Goal: Task Accomplishment & Management: Manage account settings

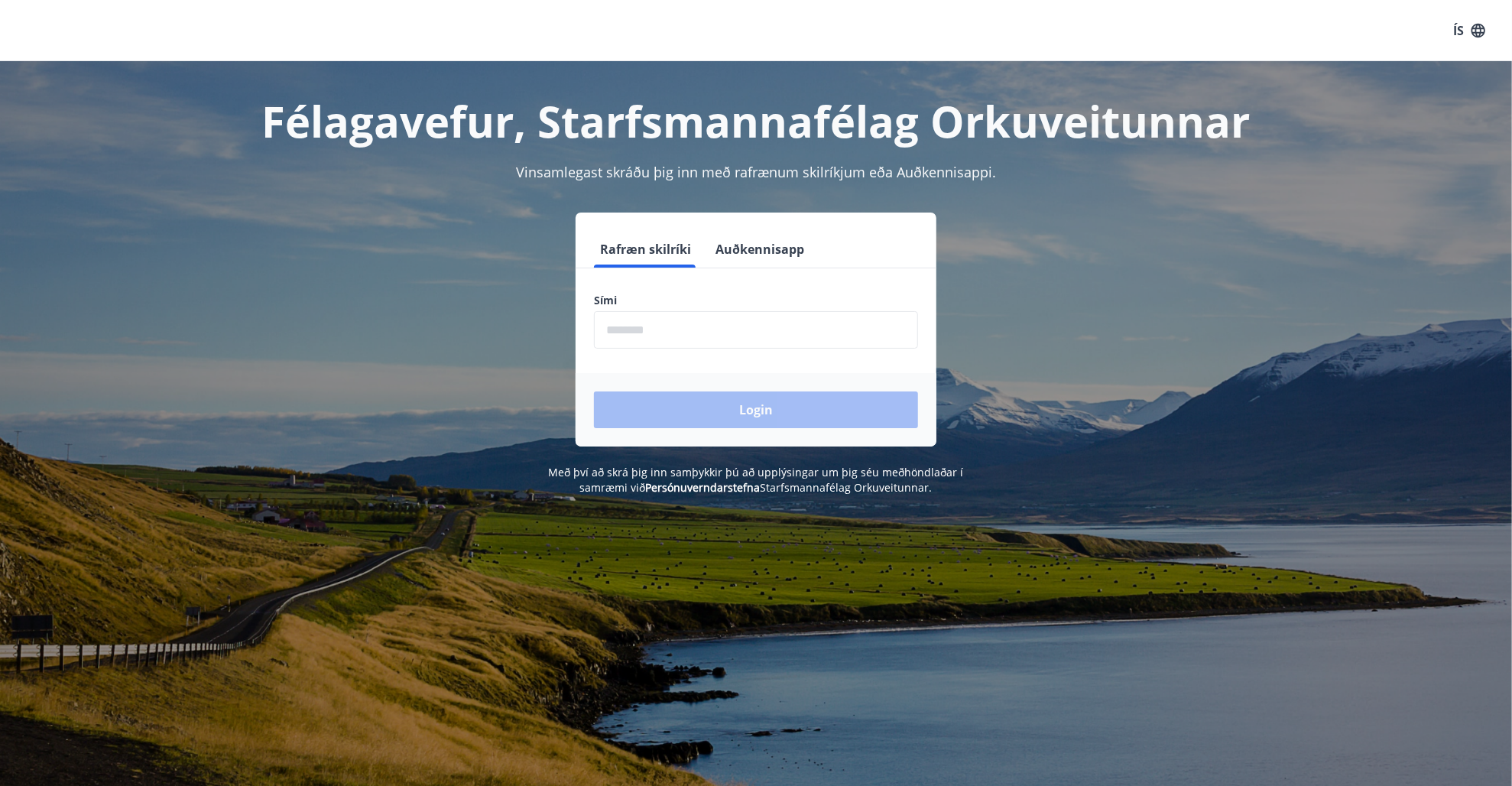
click at [700, 311] on input "phone" at bounding box center [756, 330] width 324 height 38
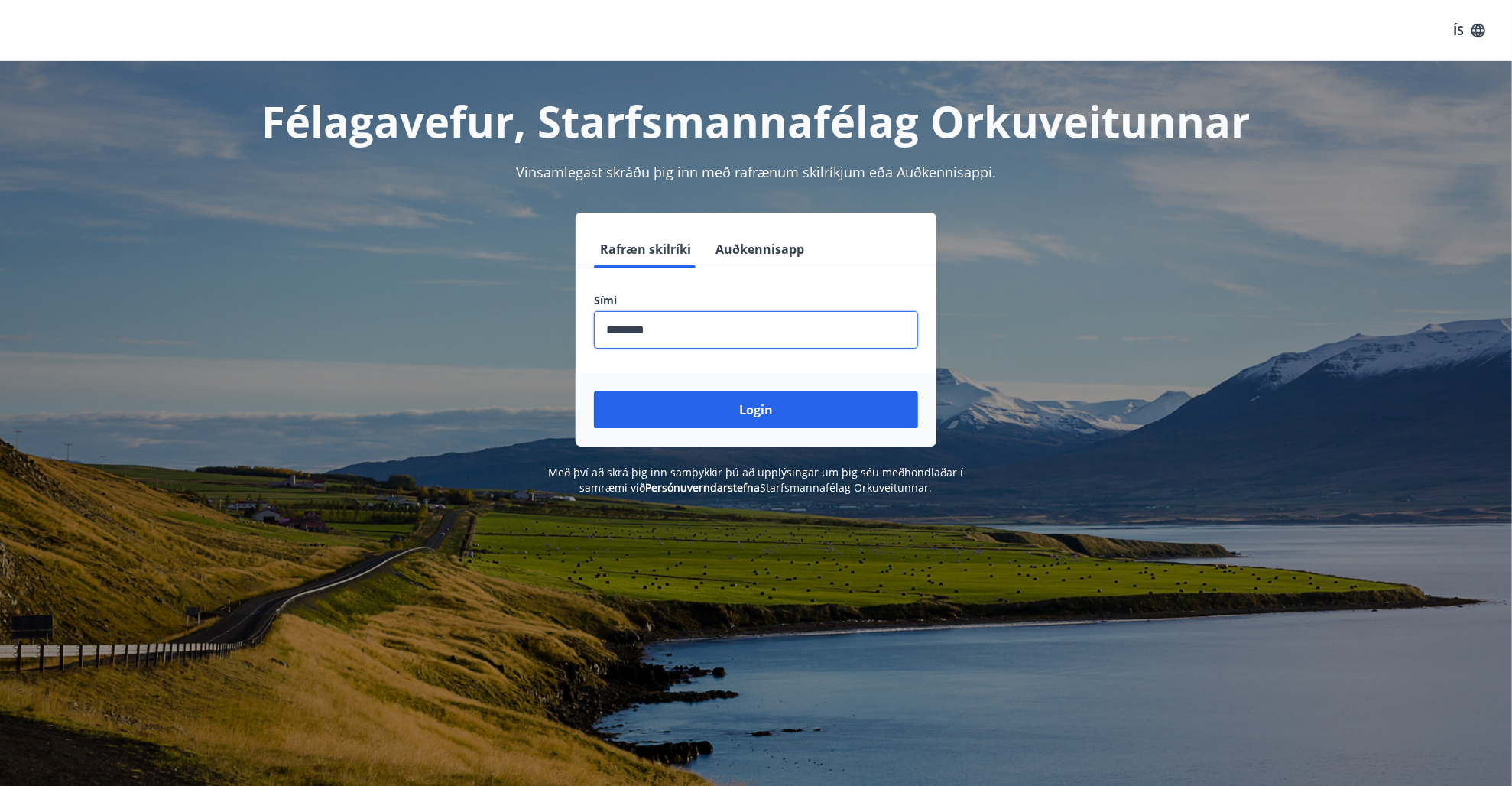
type input "********"
click at [594, 392] on button "Login" at bounding box center [756, 410] width 324 height 37
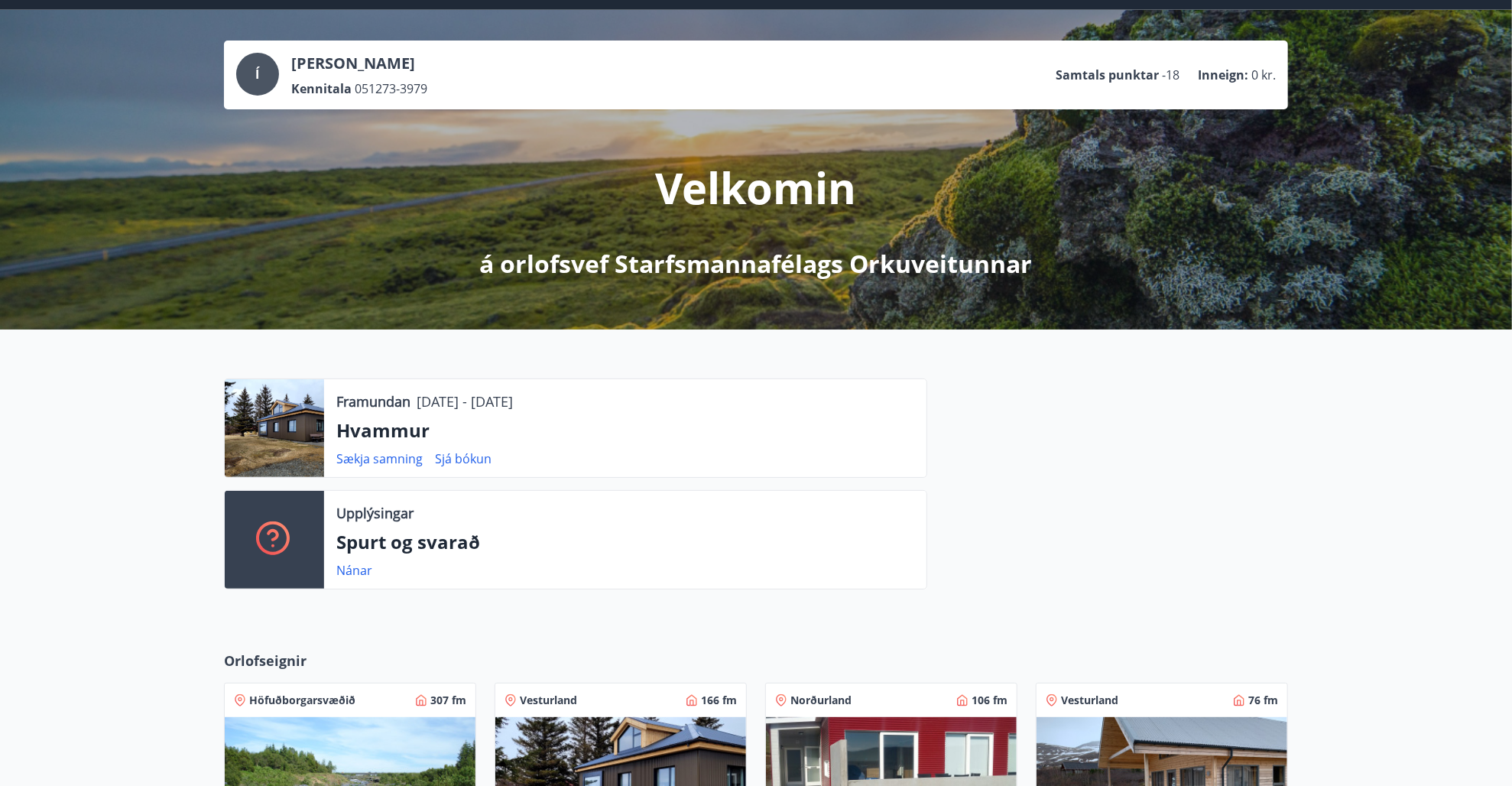
scroll to position [15, 0]
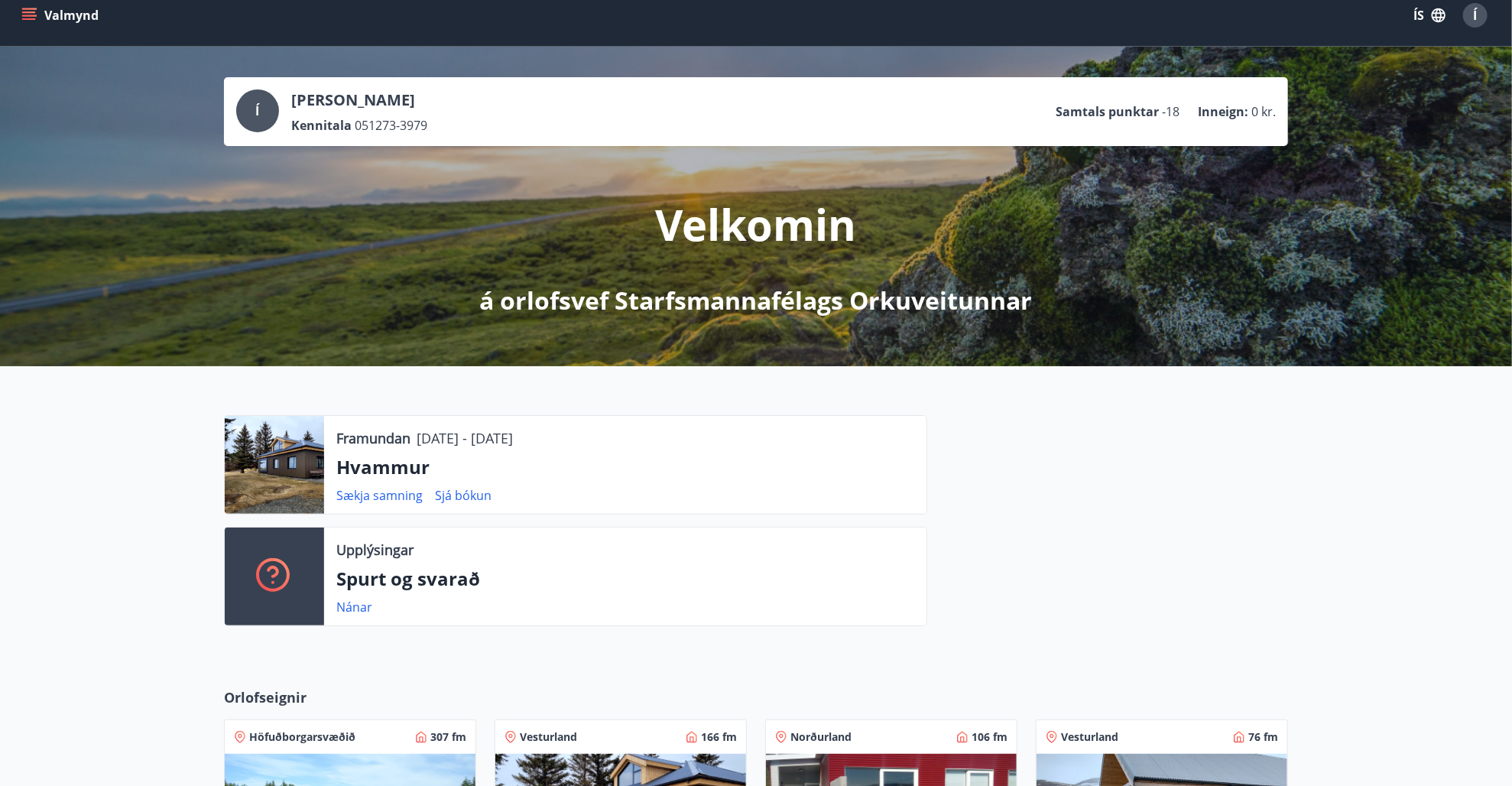
click at [271, 114] on div "Í" at bounding box center [258, 111] width 43 height 43
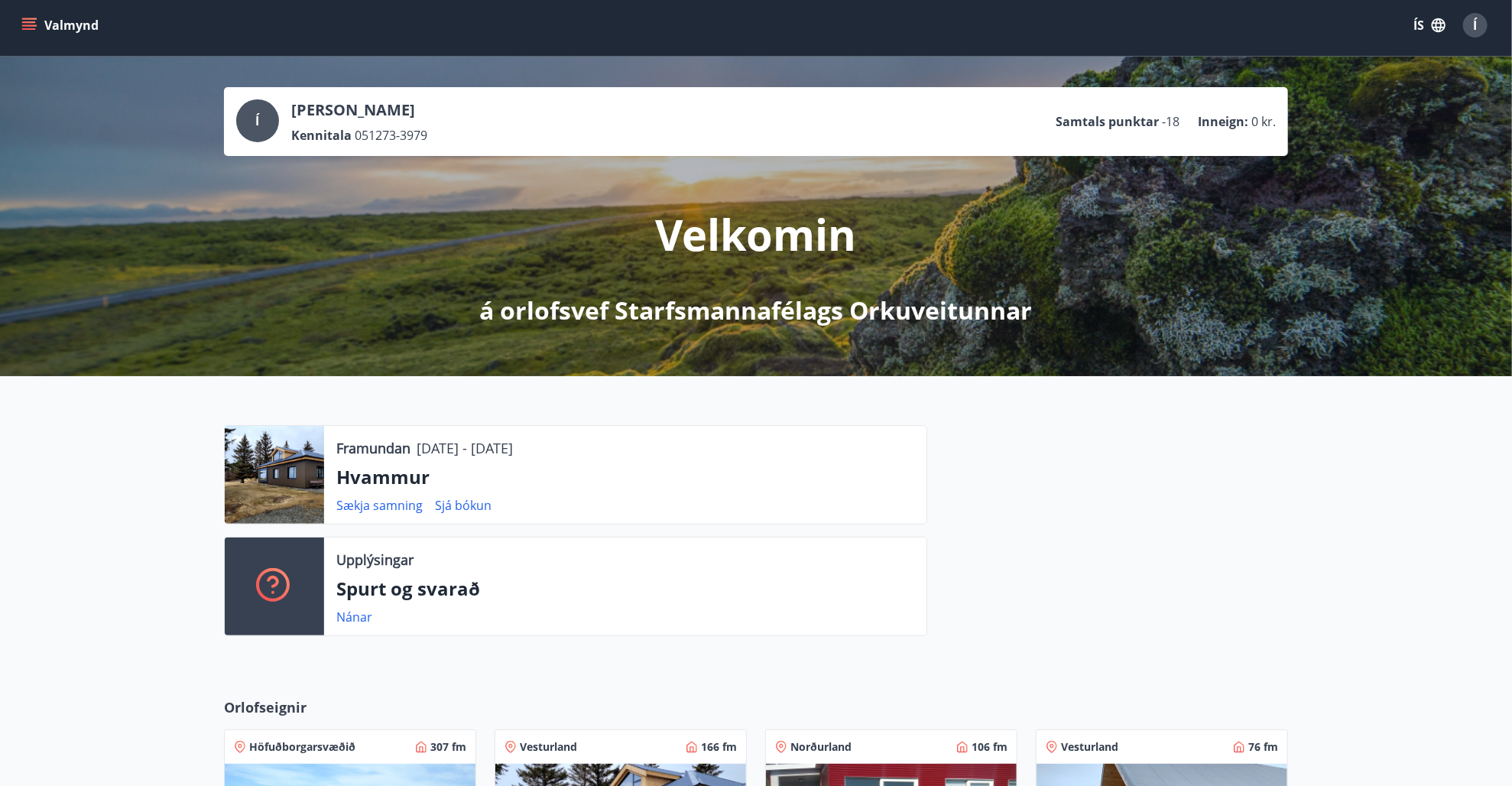
scroll to position [0, 0]
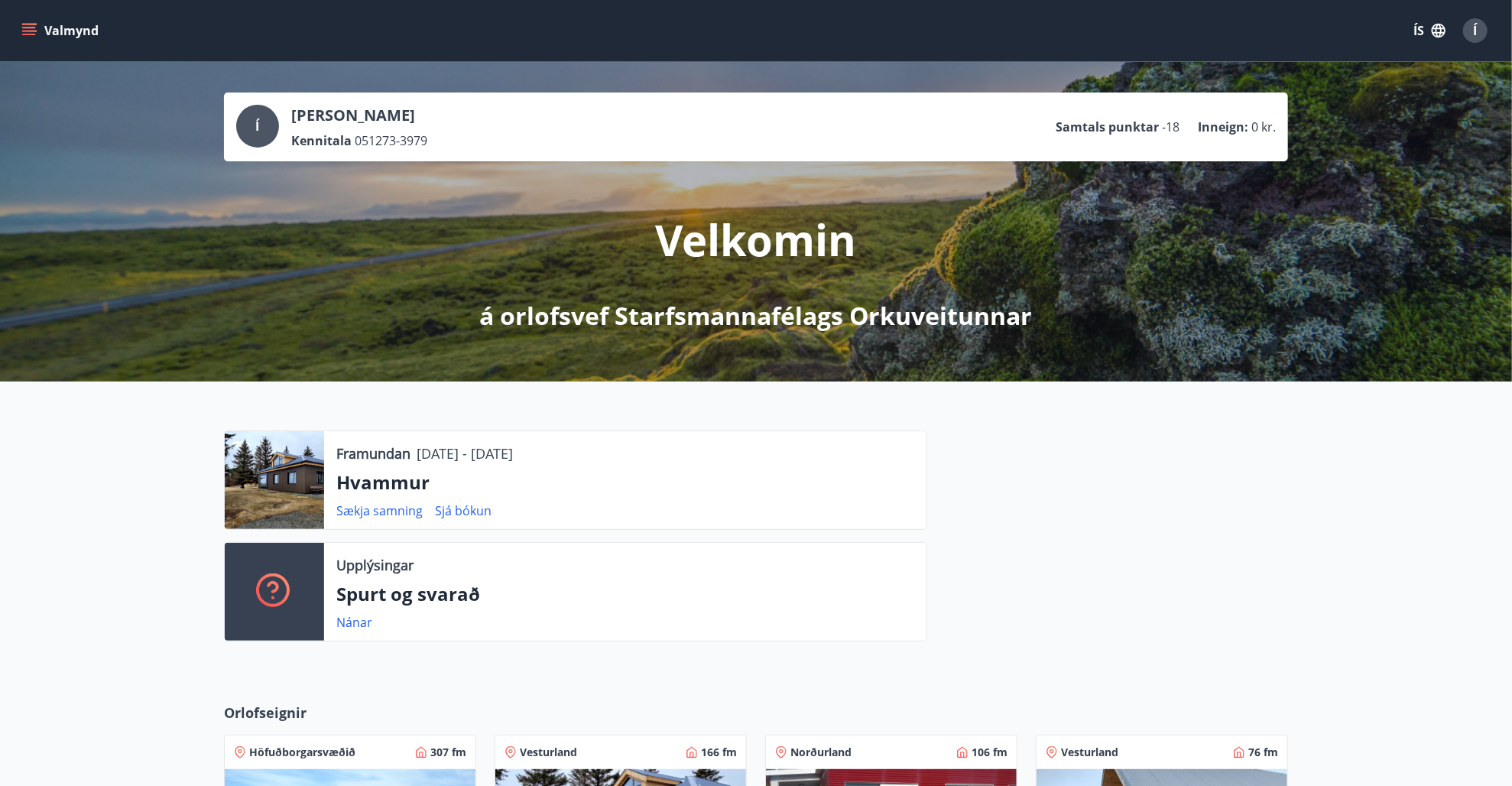
click at [34, 20] on button "Valmynd" at bounding box center [61, 31] width 87 height 27
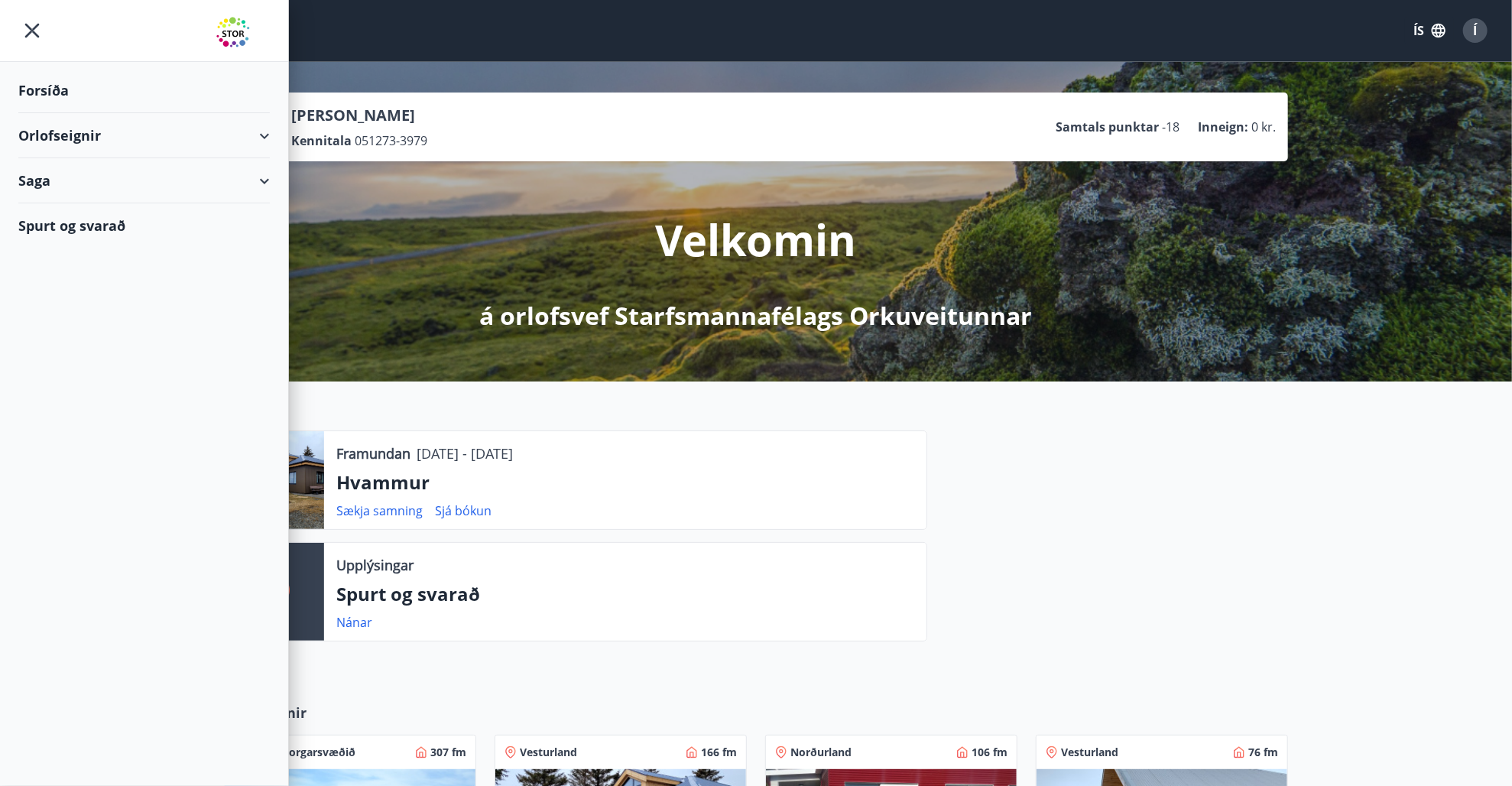
click at [263, 135] on div "Orlofseignir" at bounding box center [144, 135] width 252 height 45
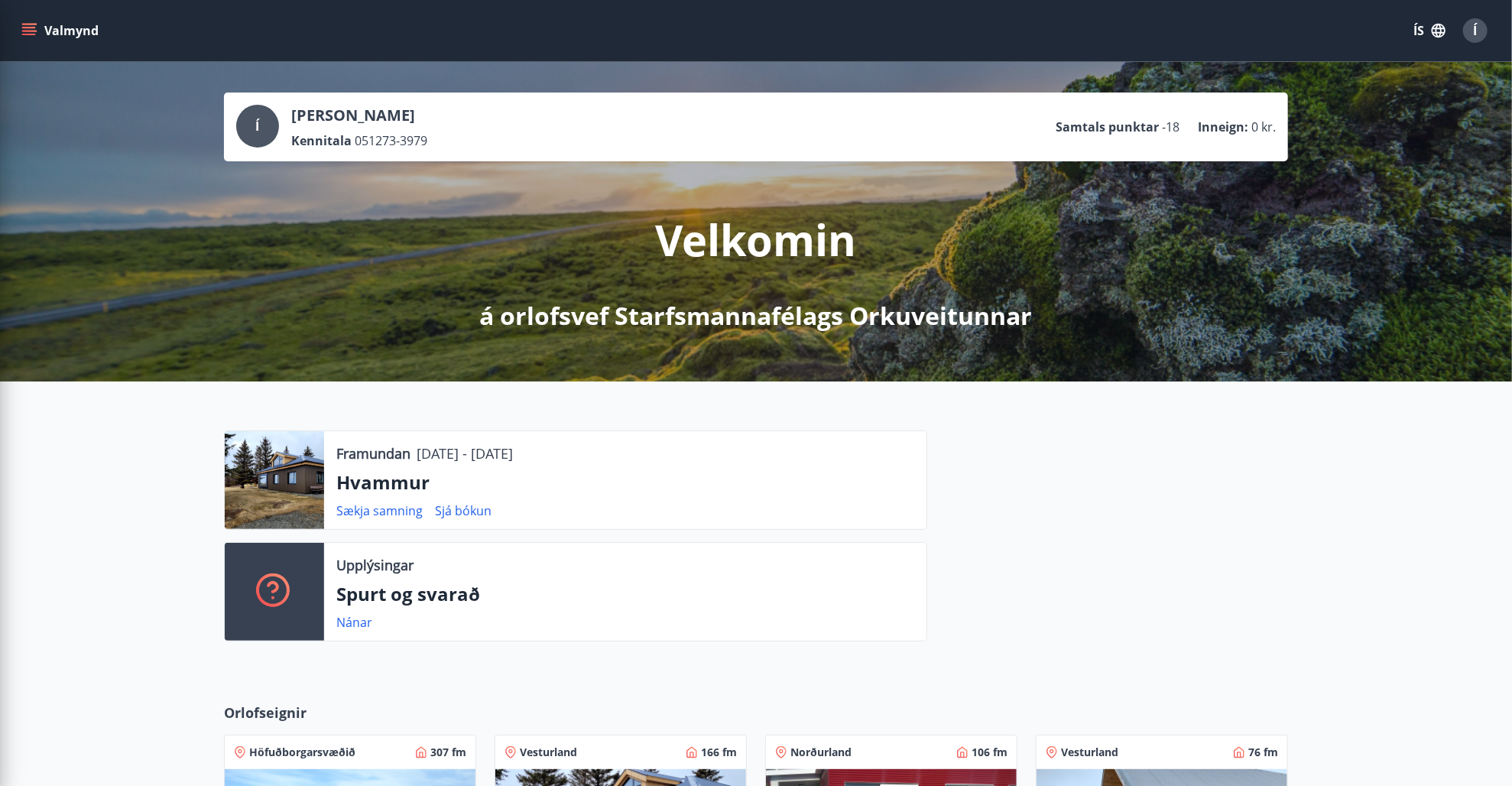
click at [386, 204] on div "Velkomin á orlofsvef Starfsmannafélags Orkuveitunnar" at bounding box center [756, 247] width 856 height 171
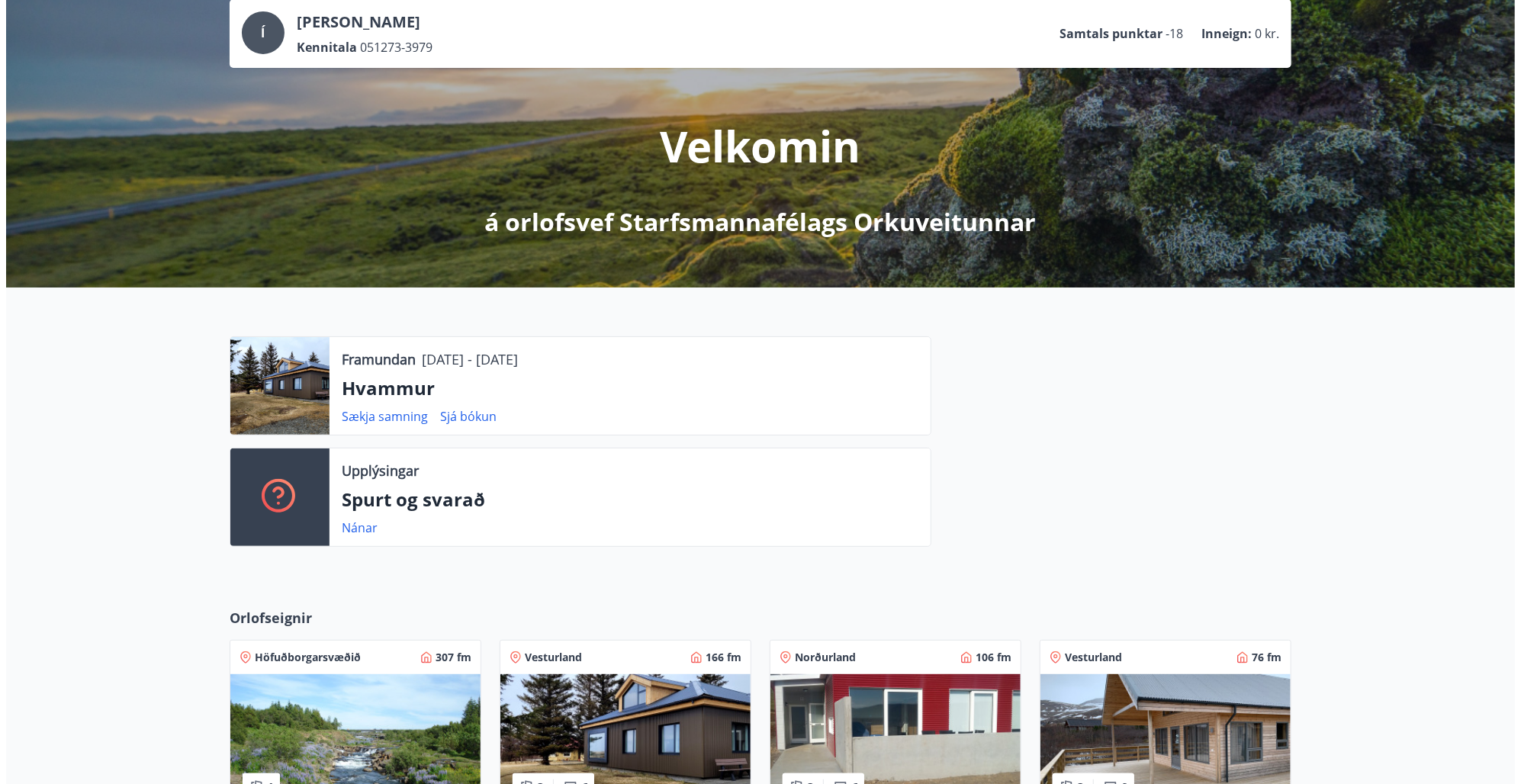
scroll to position [15, 0]
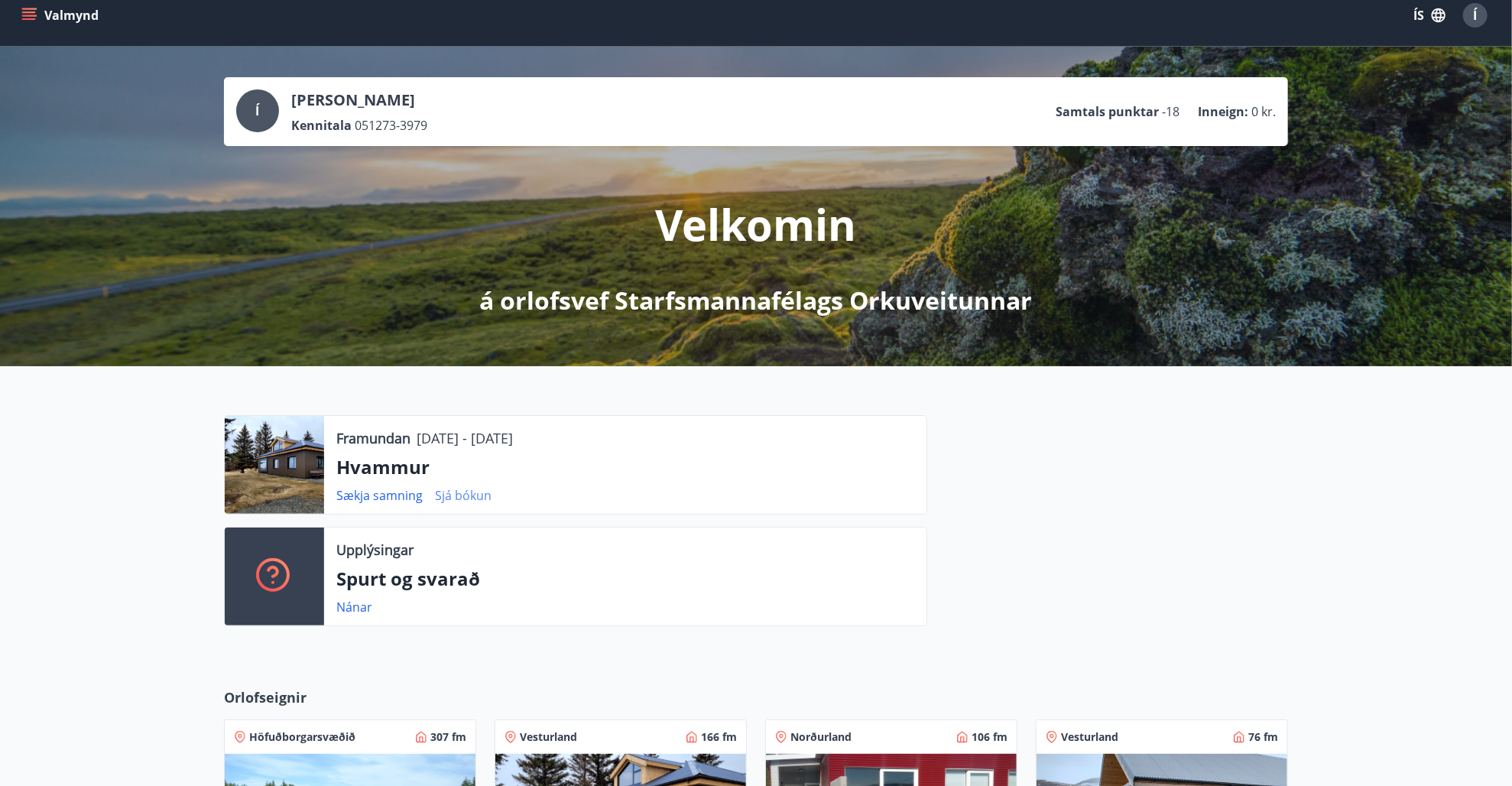
click at [471, 495] on link "Sjá bókun" at bounding box center [463, 495] width 57 height 17
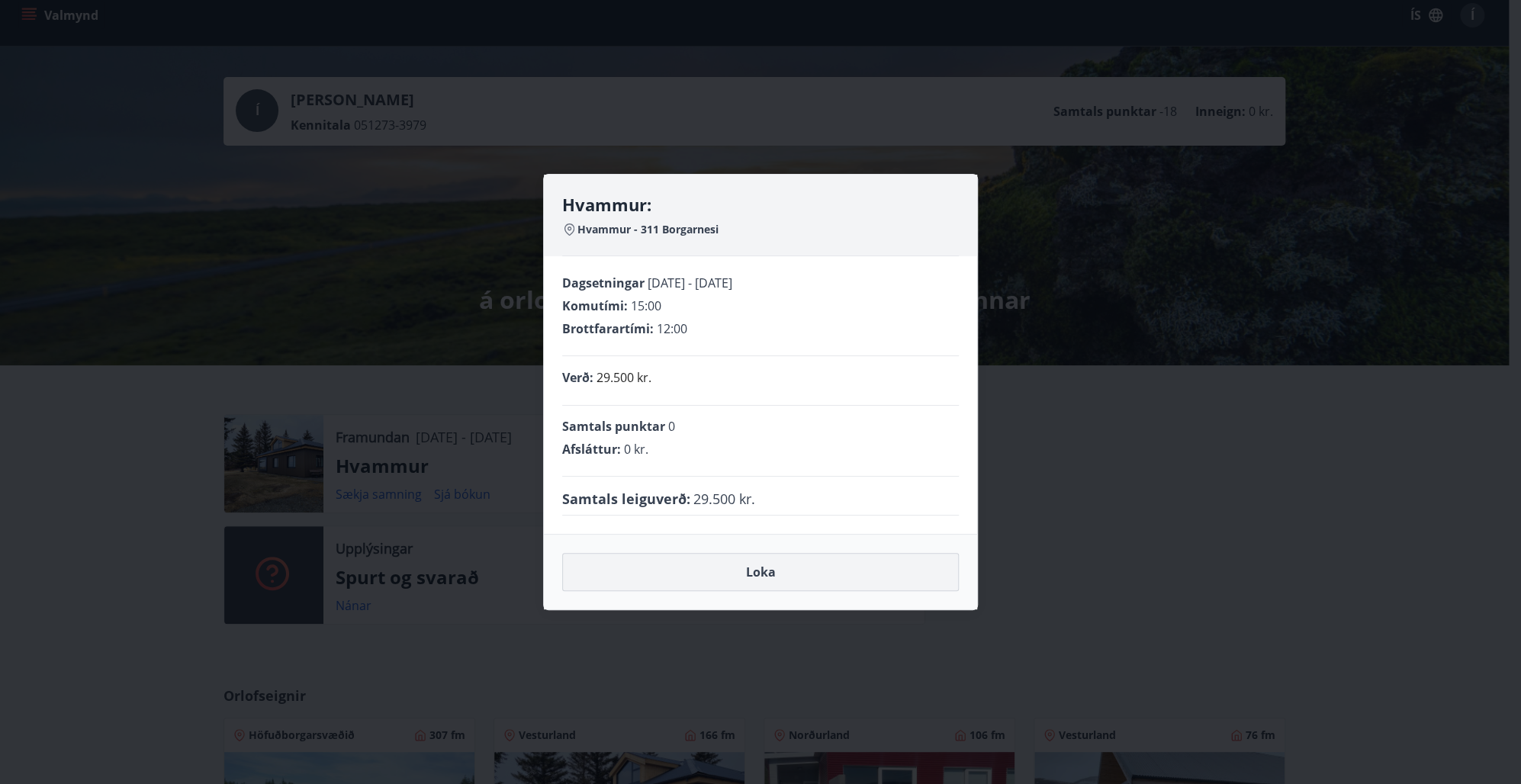
click at [761, 568] on button "Loka" at bounding box center [761, 572] width 397 height 38
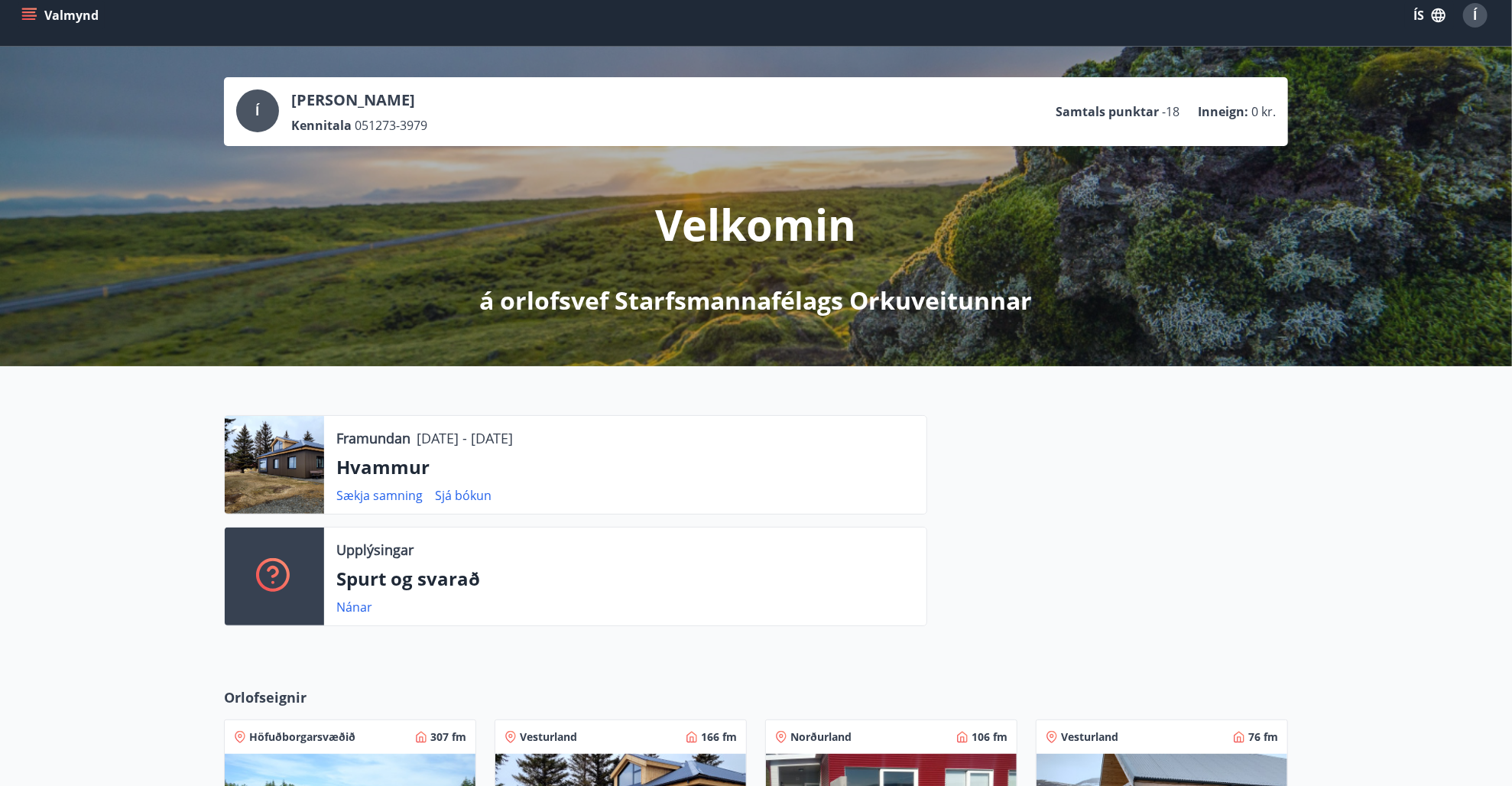
click at [258, 110] on span "Í" at bounding box center [258, 111] width 3 height 17
click at [334, 119] on p "Kennitala" at bounding box center [321, 126] width 60 height 17
click at [1473, 14] on span "Í" at bounding box center [1475, 15] width 3 height 17
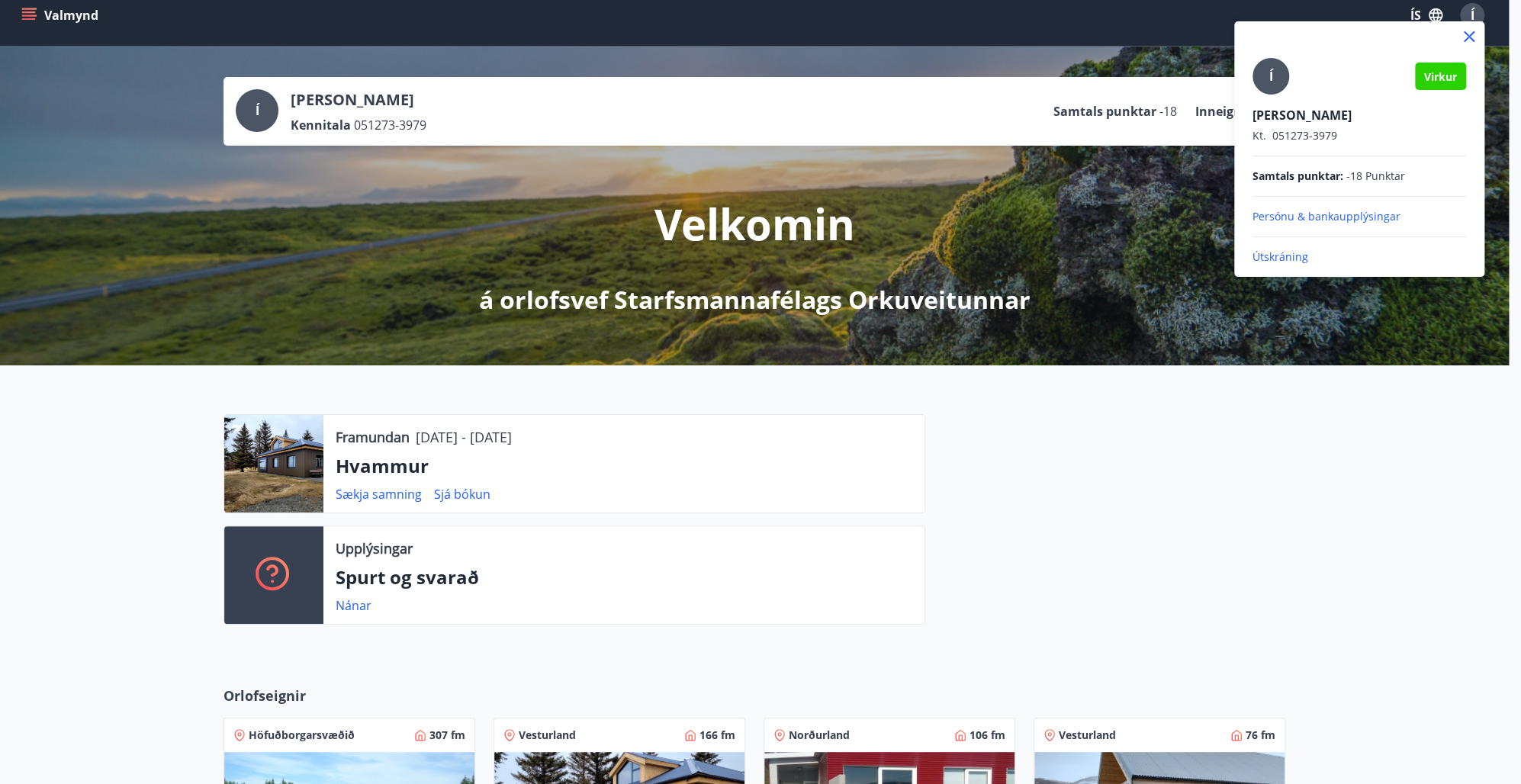
click at [1282, 255] on p "Útskráning" at bounding box center [1359, 257] width 214 height 15
